Goal: Find contact information: Find contact information

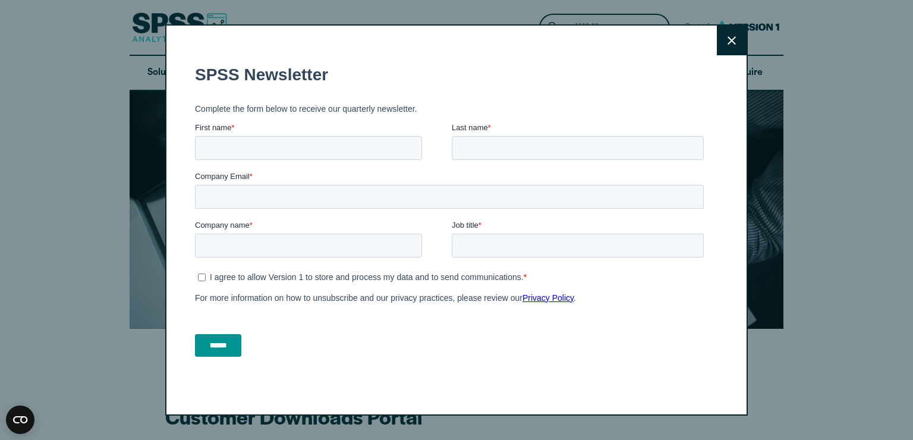
click at [728, 39] on icon at bounding box center [732, 40] width 8 height 8
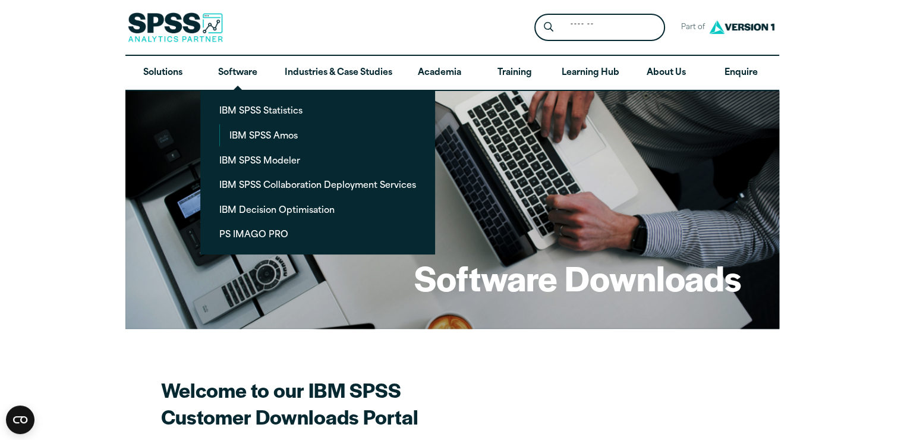
click at [245, 72] on ya-tr-span "Software" at bounding box center [237, 72] width 39 height 15
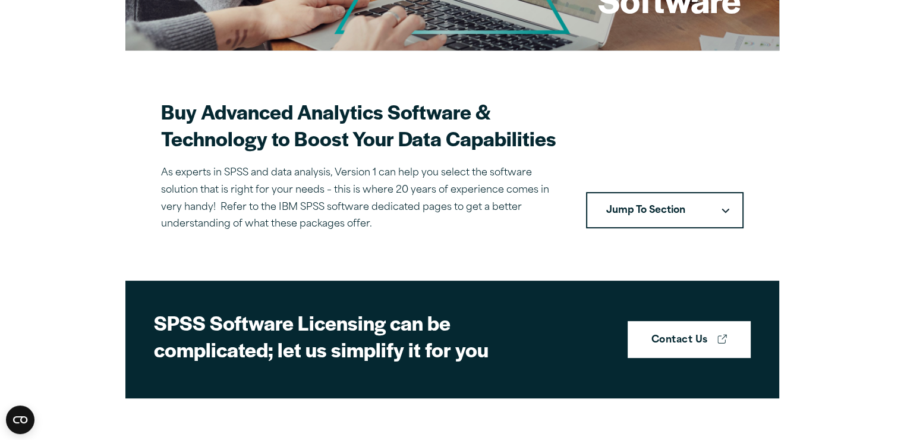
scroll to position [279, 0]
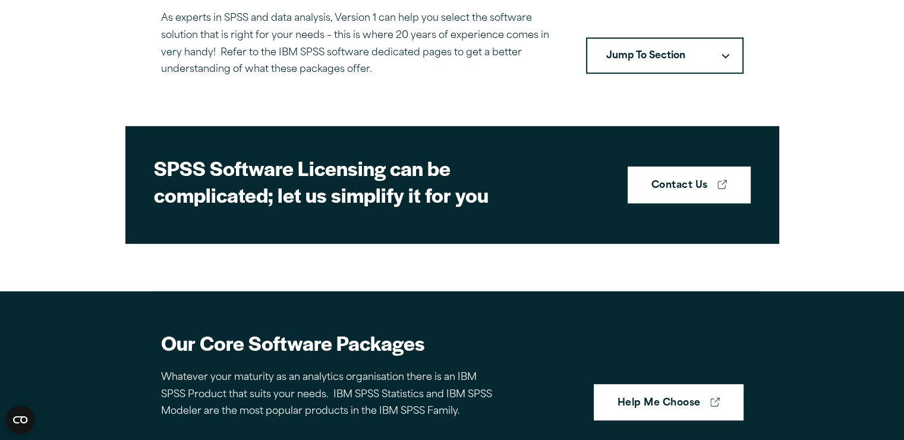
scroll to position [423, 0]
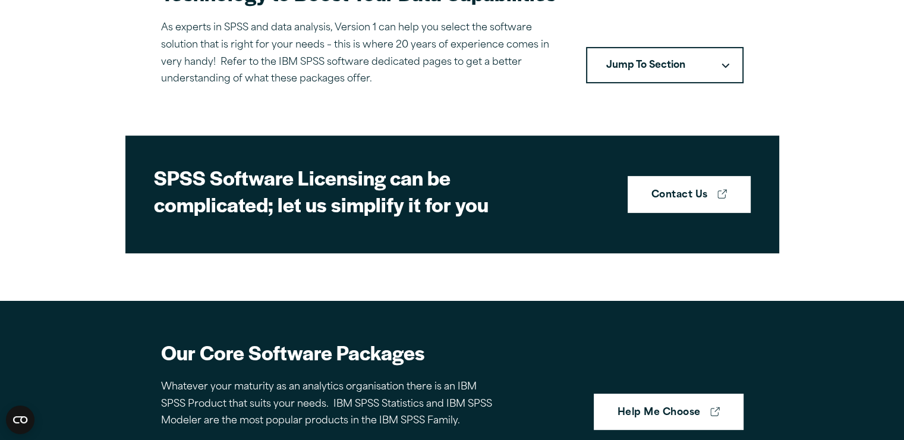
click at [721, 71] on button "Jump To Section" at bounding box center [665, 65] width 158 height 37
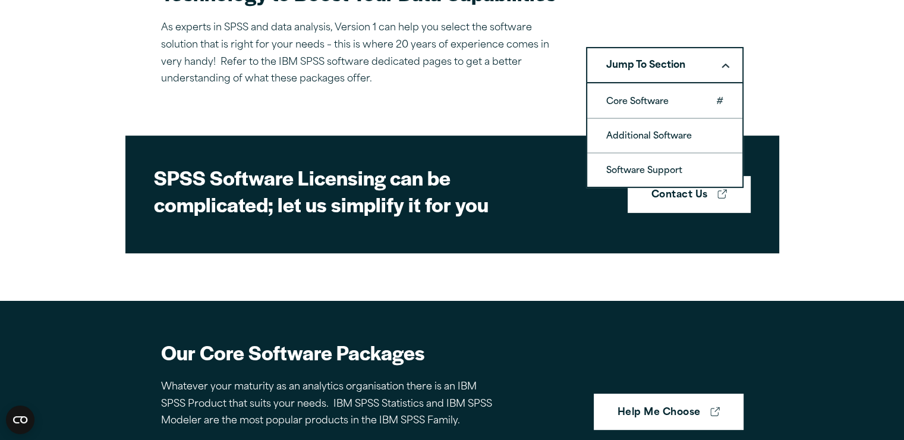
click at [708, 102] on link "Core Software" at bounding box center [664, 100] width 155 height 33
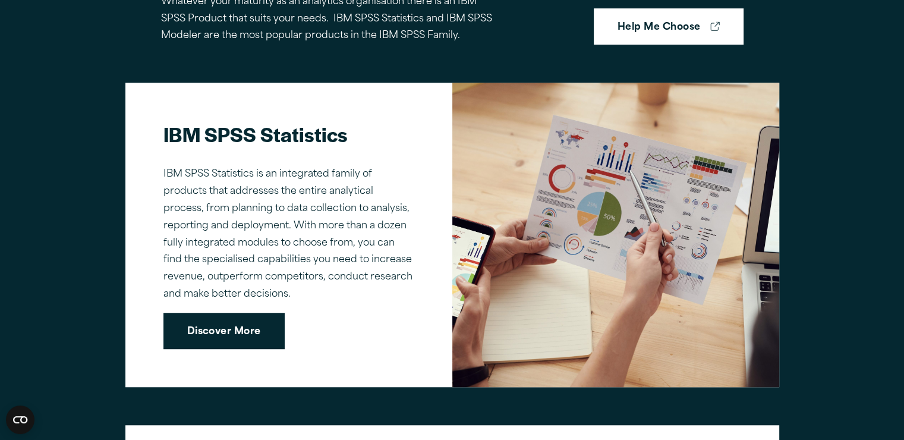
scroll to position [816, 0]
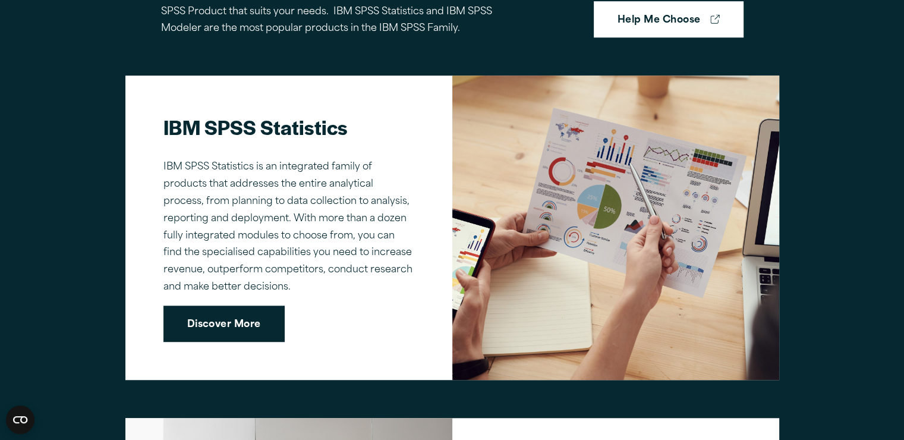
click at [235, 333] on link "Discover More" at bounding box center [223, 324] width 121 height 37
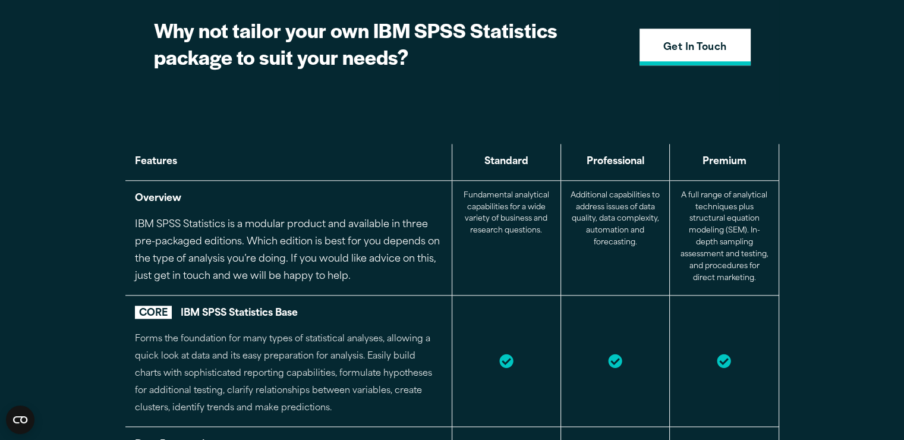
scroll to position [1296, 0]
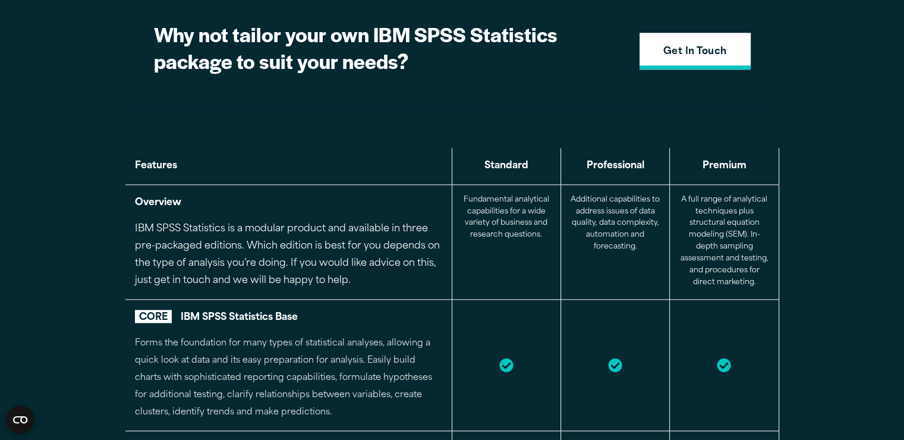
click at [688, 64] on link "Get In Touch" at bounding box center [695, 51] width 111 height 37
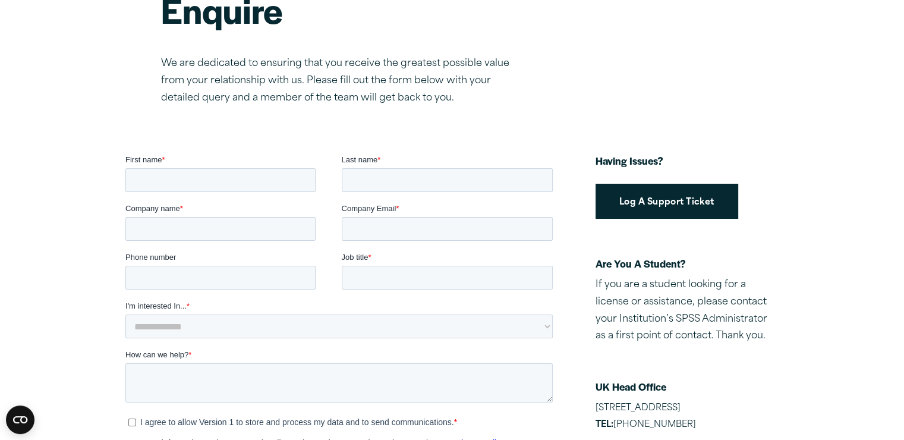
scroll to position [140, 0]
